Goal: Information Seeking & Learning: Compare options

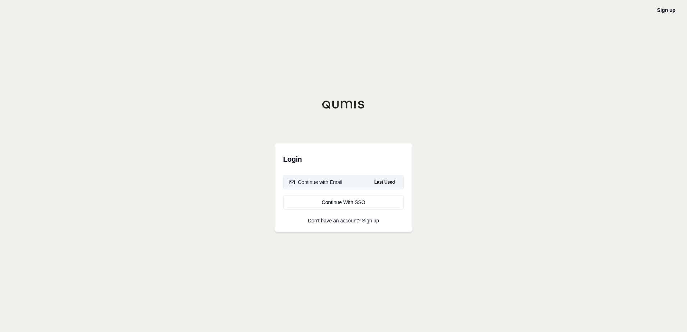
click at [322, 181] on div "Continue with Email" at bounding box center [315, 181] width 53 height 7
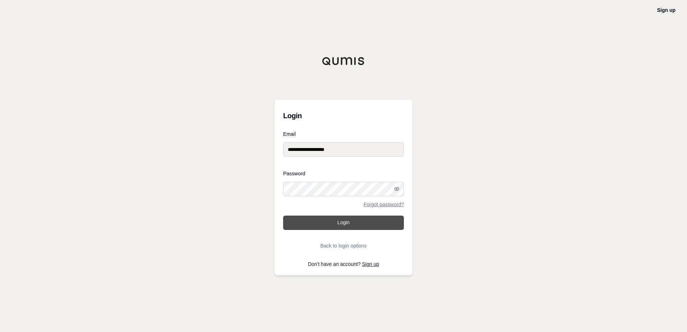
click at [337, 226] on button "Login" at bounding box center [343, 222] width 121 height 14
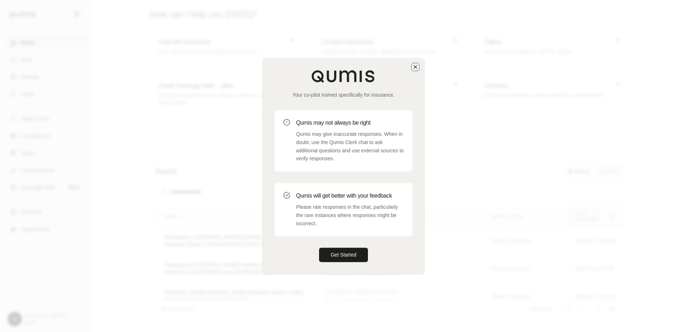
click at [413, 66] on icon "button" at bounding box center [415, 67] width 6 height 6
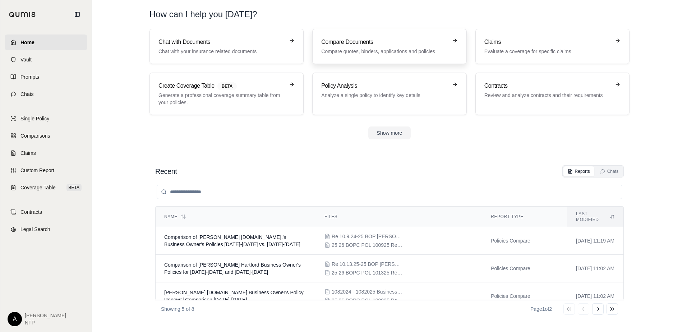
click at [371, 51] on p "Compare quotes, binders, applications and policies" at bounding box center [384, 51] width 126 height 7
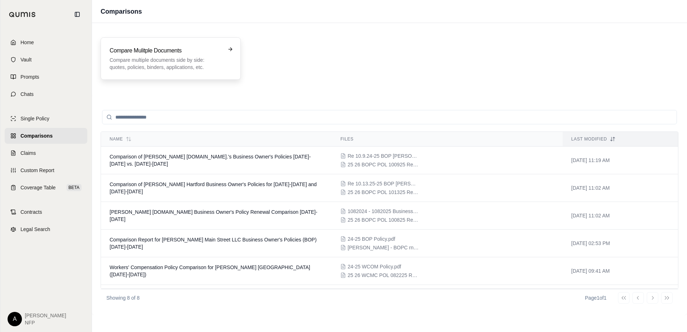
click at [158, 61] on p "Compare multiple documents side by side: quotes, policies, binders, application…" at bounding box center [166, 63] width 112 height 14
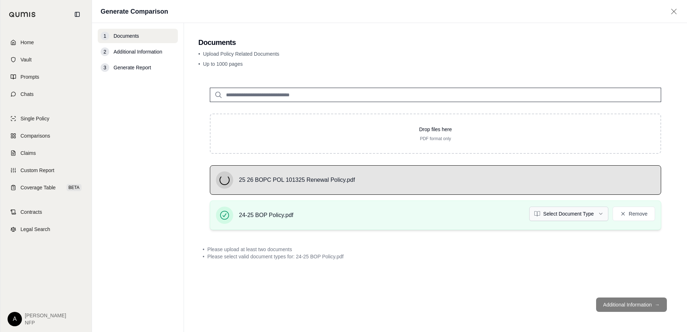
click at [601, 214] on html "Home Vault Prompts Chats Single Policy Comparisons Claims Custom Report Coverag…" at bounding box center [343, 166] width 687 height 332
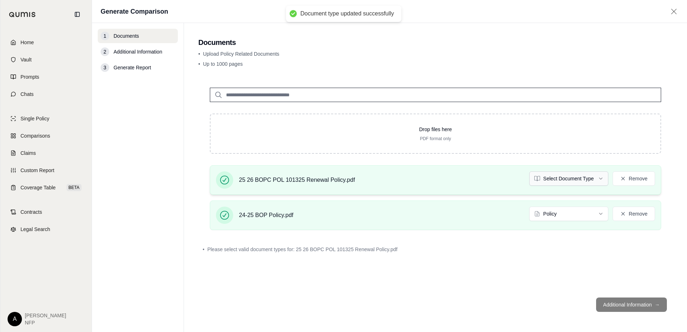
click at [591, 182] on html "Document type updated successfully Home Vault Prompts Chats Single Policy Compa…" at bounding box center [343, 166] width 687 height 332
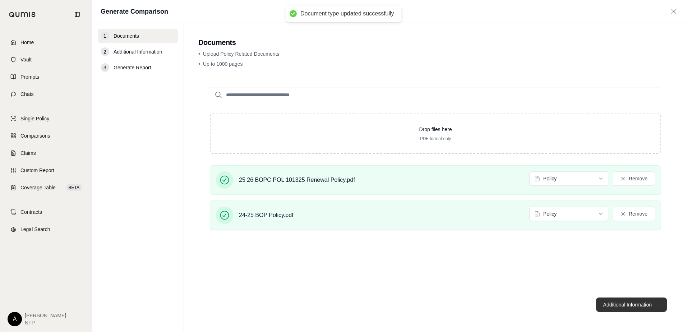
click at [621, 308] on button "Additional Information →" at bounding box center [631, 304] width 71 height 14
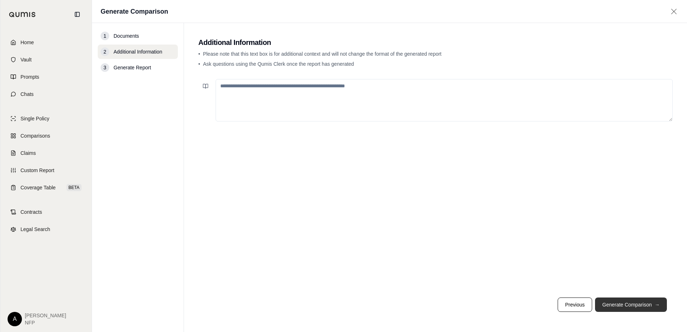
click at [634, 302] on button "Generate Comparison →" at bounding box center [631, 304] width 72 height 14
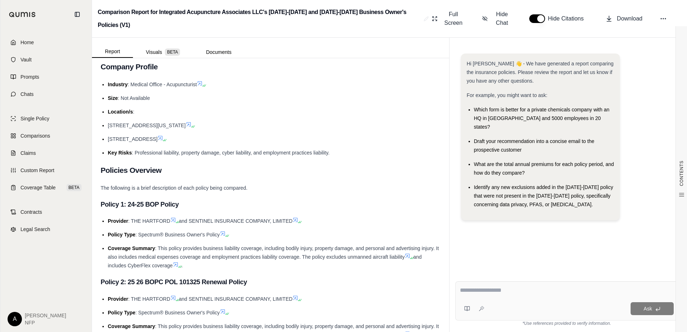
scroll to position [144, 0]
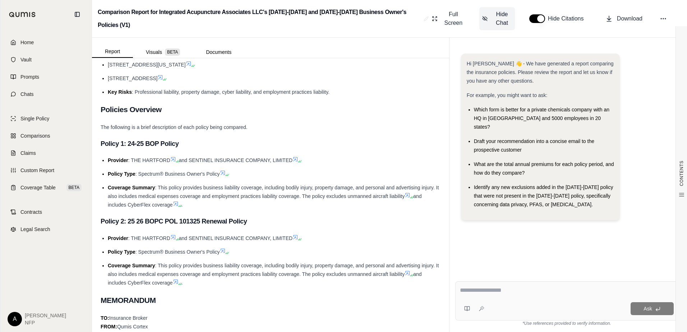
click at [495, 20] on span "Hide Chat" at bounding box center [502, 18] width 20 height 17
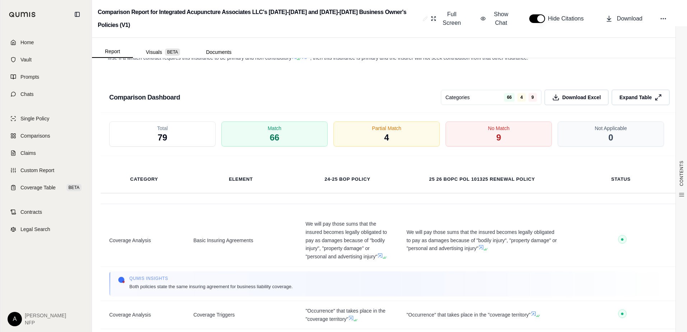
scroll to position [1208, 0]
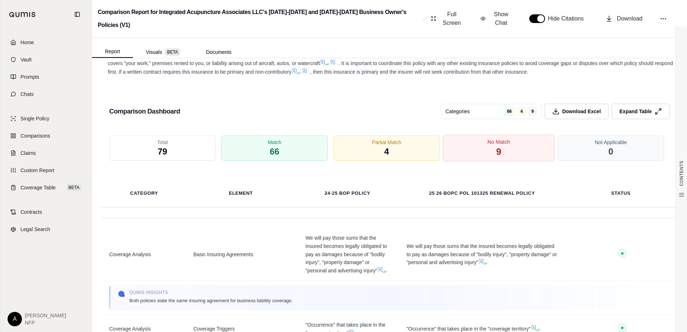
click at [496, 157] on span "9" at bounding box center [498, 152] width 5 height 12
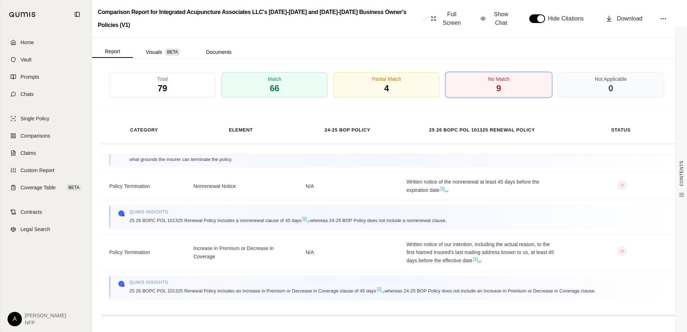
scroll to position [680, 0]
click at [395, 87] on div "Partial Match 4" at bounding box center [387, 84] width 112 height 27
click at [289, 82] on div "Match 66" at bounding box center [275, 84] width 112 height 27
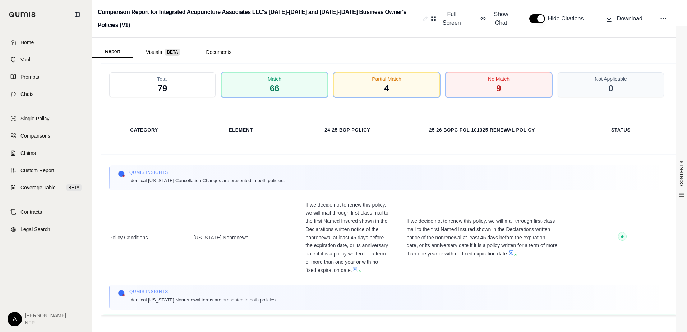
scroll to position [1804, 0]
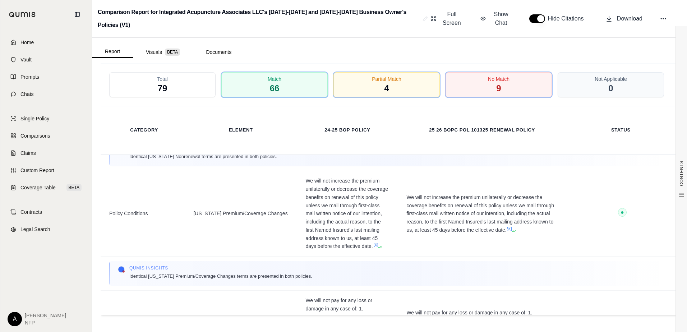
click at [181, 85] on div "Total 79" at bounding box center [162, 84] width 106 height 25
click at [160, 92] on span "79" at bounding box center [163, 88] width 10 height 11
click at [302, 93] on div "Match 66" at bounding box center [275, 84] width 112 height 27
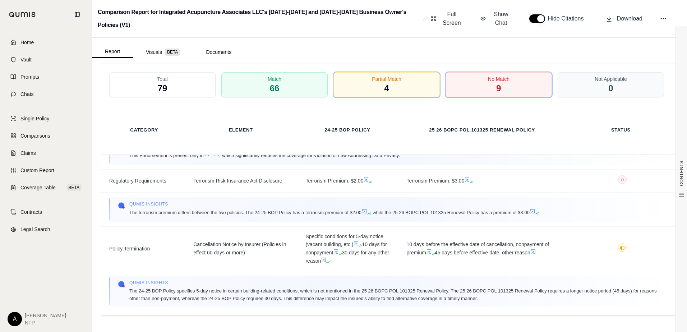
scroll to position [583, 0]
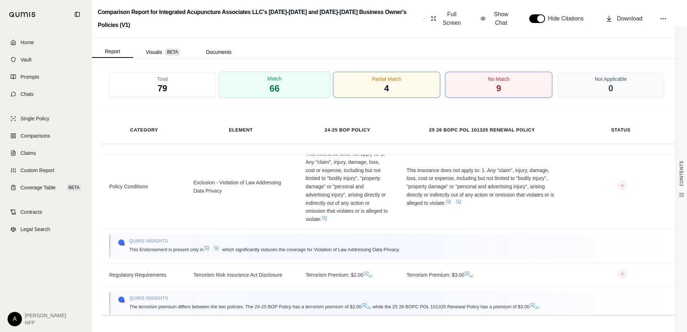
click at [312, 89] on div "Match 66" at bounding box center [275, 84] width 112 height 27
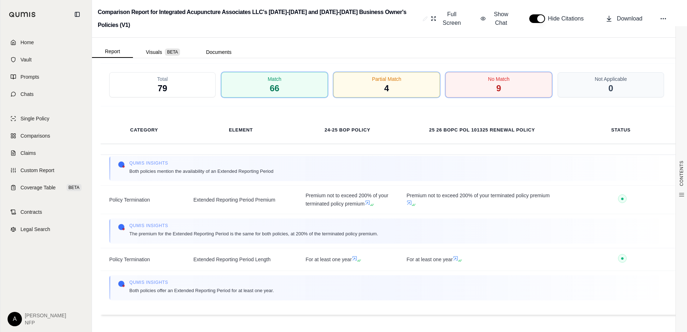
scroll to position [6770, 0]
